Goal: Check status: Check status

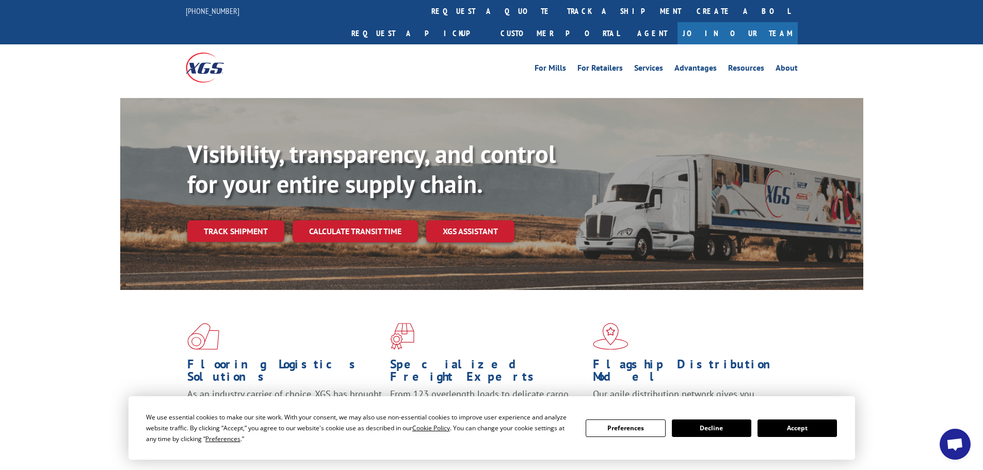
drag, startPoint x: 467, startPoint y: 14, endPoint x: 467, endPoint y: 20, distance: 6.2
click at [559, 15] on link "track a shipment" at bounding box center [623, 11] width 129 height 22
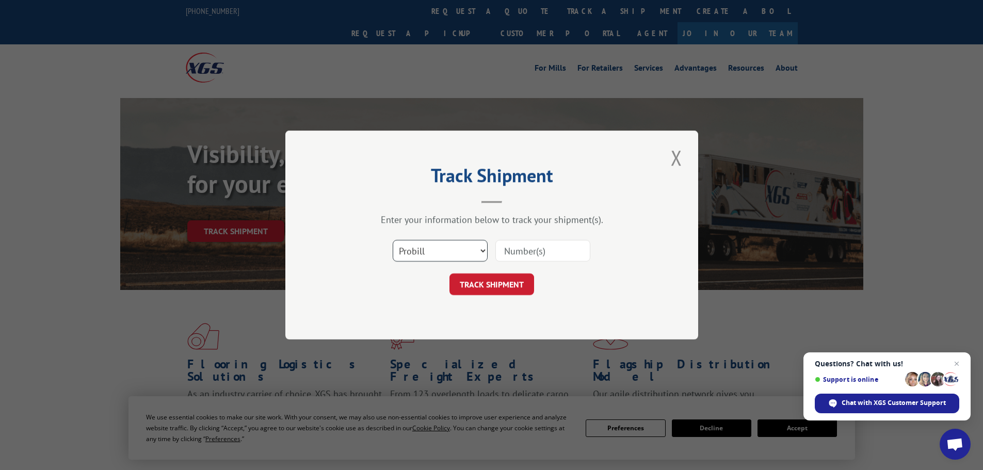
click at [445, 254] on select "Select category... Probill BOL PO" at bounding box center [440, 251] width 95 height 22
select select "bol"
click at [393, 240] on select "Select category... Probill BOL PO" at bounding box center [440, 251] width 95 height 22
drag, startPoint x: 484, startPoint y: 265, endPoint x: 515, endPoint y: 252, distance: 34.0
click at [498, 257] on div "Select category... Probill BOL PO" at bounding box center [492, 251] width 310 height 34
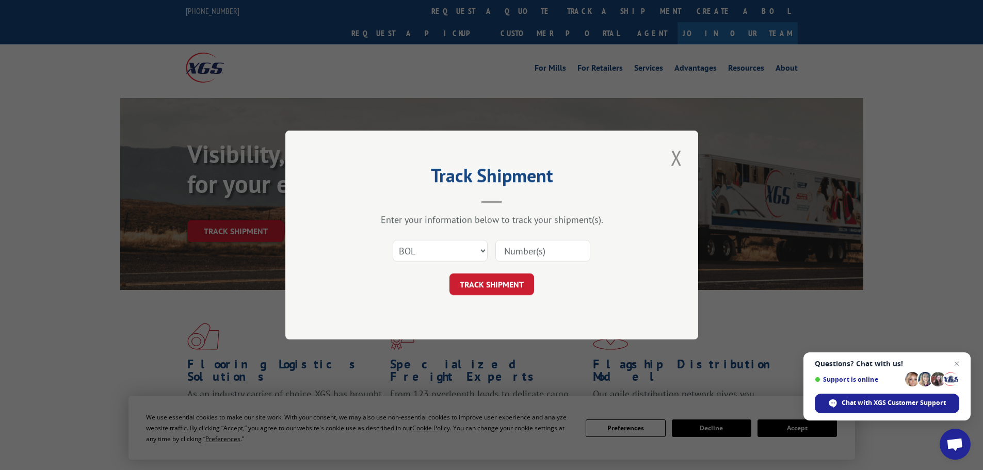
drag, startPoint x: 515, startPoint y: 252, endPoint x: 529, endPoint y: 241, distance: 17.2
click at [525, 245] on input at bounding box center [542, 251] width 95 height 22
paste input "347593204"
type input "347593204"
click at [520, 285] on button "TRACK SHIPMENT" at bounding box center [491, 284] width 85 height 22
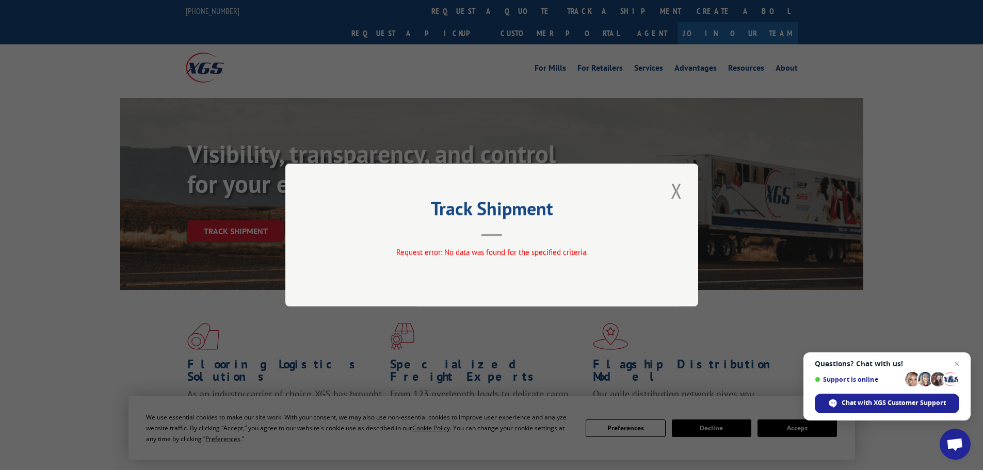
click at [672, 193] on button "Close modal" at bounding box center [677, 190] width 18 height 28
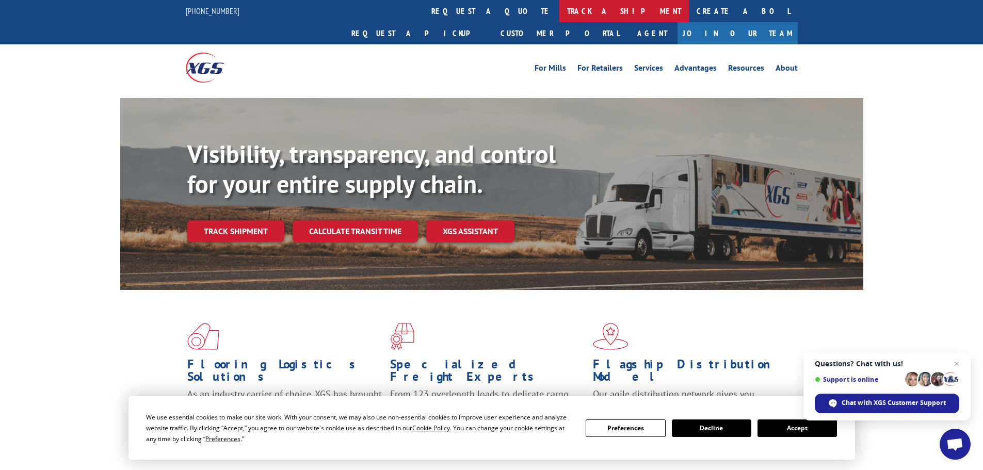
click at [559, 12] on link "track a shipment" at bounding box center [623, 11] width 129 height 22
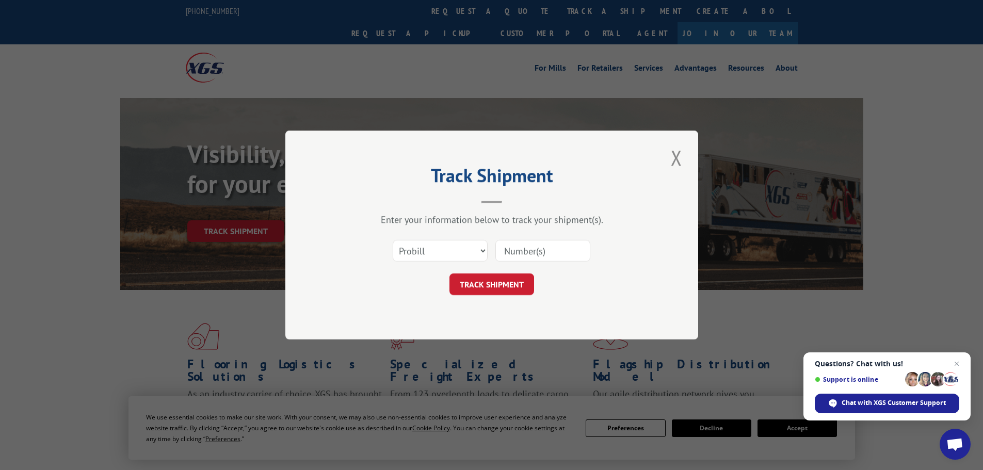
click at [518, 252] on input at bounding box center [542, 251] width 95 height 22
paste input "347593204"
type input "347593204"
click at [508, 284] on button "TRACK SHIPMENT" at bounding box center [491, 284] width 85 height 22
